Goal: Navigation & Orientation: Understand site structure

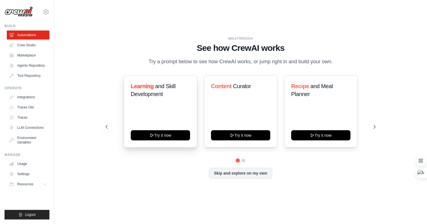
click at [150, 93] on span "and Skill Development" at bounding box center [153, 90] width 45 height 14
click at [162, 91] on span "and Skill Development" at bounding box center [153, 90] width 45 height 14
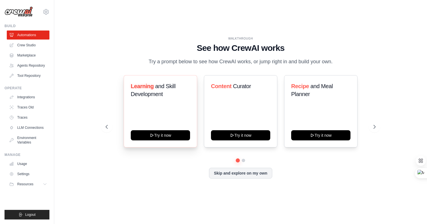
click at [162, 91] on span "and Skill Development" at bounding box center [153, 90] width 45 height 14
click at [174, 87] on span "and Skill Development" at bounding box center [153, 90] width 45 height 14
click at [238, 63] on p "Try a prompt below to see how CrewAI works, or jump right in and build your own." at bounding box center [241, 62] width 190 height 8
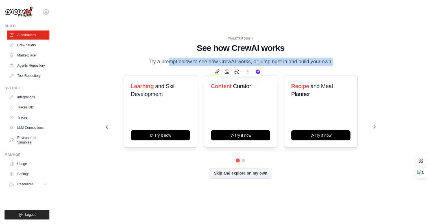
click at [249, 61] on p "Try a prompt below to see how CrewAI works, or jump right in and build your own." at bounding box center [241, 62] width 190 height 8
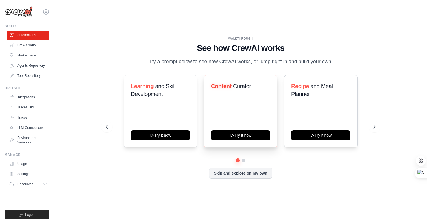
click at [244, 90] on h3 "Content Curator" at bounding box center [240, 86] width 59 height 8
click at [250, 87] on span "Curator" at bounding box center [242, 86] width 18 height 6
click at [217, 69] on div "WALKTHROUGH See how CrewAI works Try a prompt below to see how CrewAI works, or…" at bounding box center [241, 111] width 284 height 151
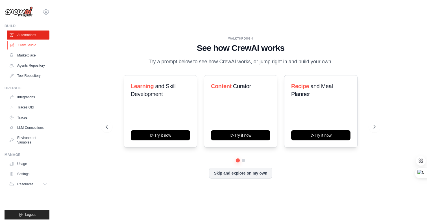
click at [26, 43] on link "Crew Studio" at bounding box center [28, 45] width 43 height 9
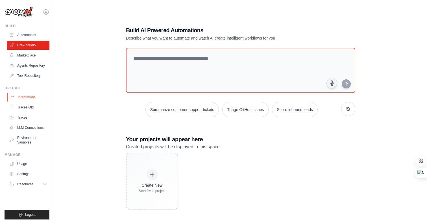
click at [25, 99] on link "Integrations" at bounding box center [28, 97] width 43 height 9
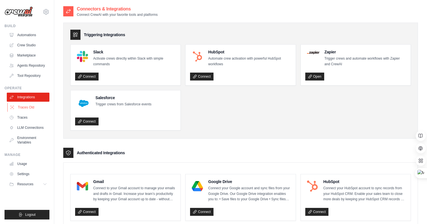
click at [29, 110] on link "Traces Old" at bounding box center [28, 107] width 43 height 9
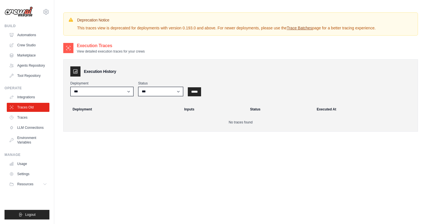
click at [31, 119] on link "Traces" at bounding box center [28, 117] width 43 height 9
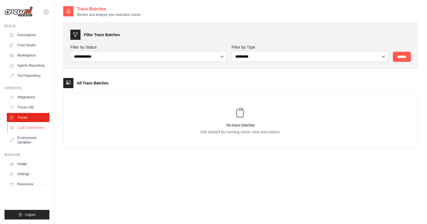
click at [36, 129] on link "LLM Connections" at bounding box center [28, 127] width 43 height 9
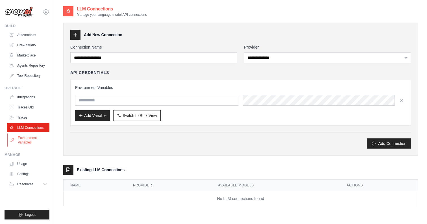
click at [35, 141] on link "Environment Variables" at bounding box center [28, 140] width 43 height 14
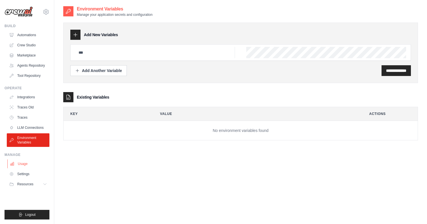
click at [30, 168] on link "Usage" at bounding box center [28, 163] width 43 height 9
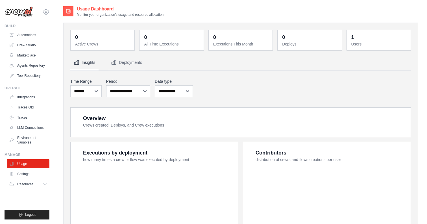
click at [27, 132] on ul "Integrations Traces Old Traces LLM Connections Environment Variables" at bounding box center [28, 120] width 43 height 54
click at [31, 127] on link "LLM Connections" at bounding box center [28, 127] width 43 height 9
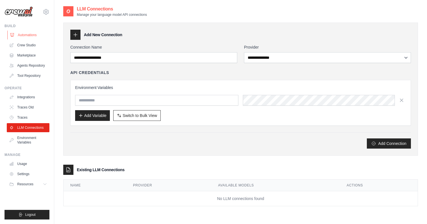
click at [28, 34] on link "Automations" at bounding box center [28, 35] width 43 height 9
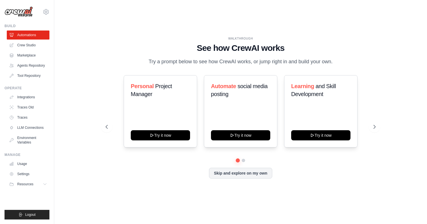
click at [232, 53] on div "WALKTHROUGH See how [PERSON_NAME] works Try a prompt below to see how [PERSON_N…" at bounding box center [241, 50] width 270 height 29
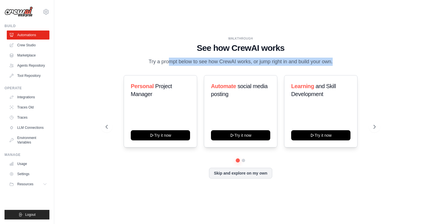
click at [242, 50] on h1 "See how CrewAI works" at bounding box center [241, 48] width 270 height 10
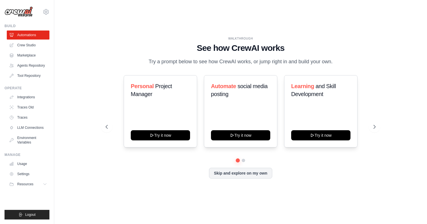
click at [242, 50] on h1 "See how CrewAI works" at bounding box center [241, 48] width 270 height 10
click at [256, 47] on h1 "See how CrewAI works" at bounding box center [241, 48] width 270 height 10
click at [255, 60] on p "Try a prompt below to see how CrewAI works, or jump right in and build your own." at bounding box center [241, 62] width 190 height 8
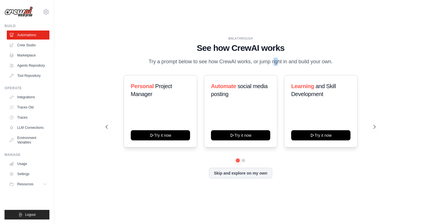
click at [255, 60] on p "Try a prompt below to see how CrewAI works, or jump right in and build your own." at bounding box center [241, 62] width 190 height 8
click at [274, 51] on h1 "See how CrewAI works" at bounding box center [241, 48] width 270 height 10
click at [291, 49] on h1 "See how CrewAI works" at bounding box center [241, 48] width 270 height 10
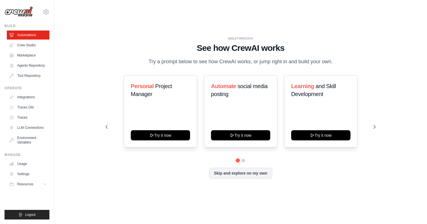
click at [291, 49] on h1 "See how CrewAI works" at bounding box center [241, 48] width 270 height 10
click at [300, 50] on h1 "See how CrewAI works" at bounding box center [241, 48] width 270 height 10
